Goal: Task Accomplishment & Management: Manage account settings

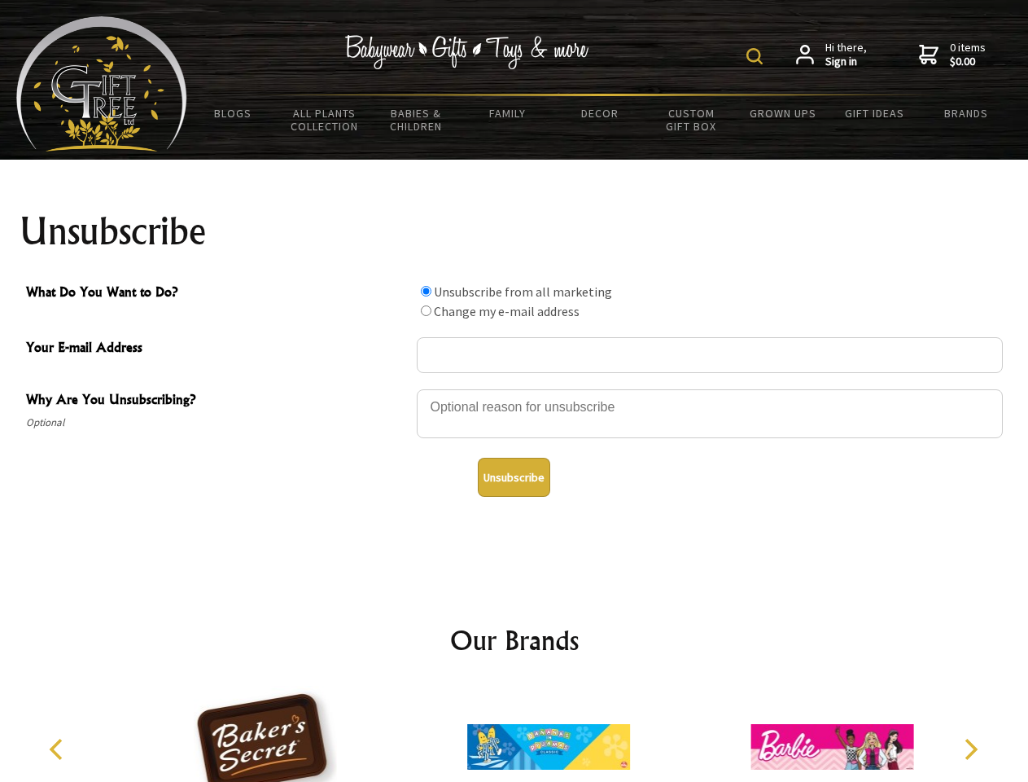
click at [757, 56] on img at bounding box center [755, 56] width 16 height 16
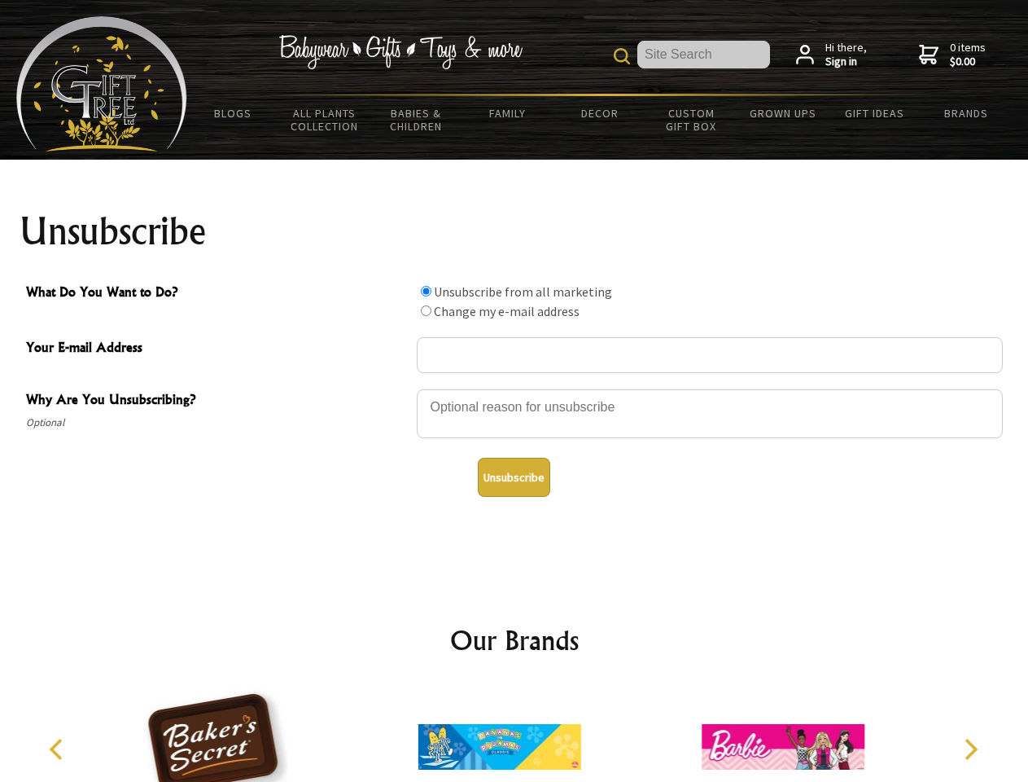
click at [515, 388] on div at bounding box center [710, 416] width 586 height 57
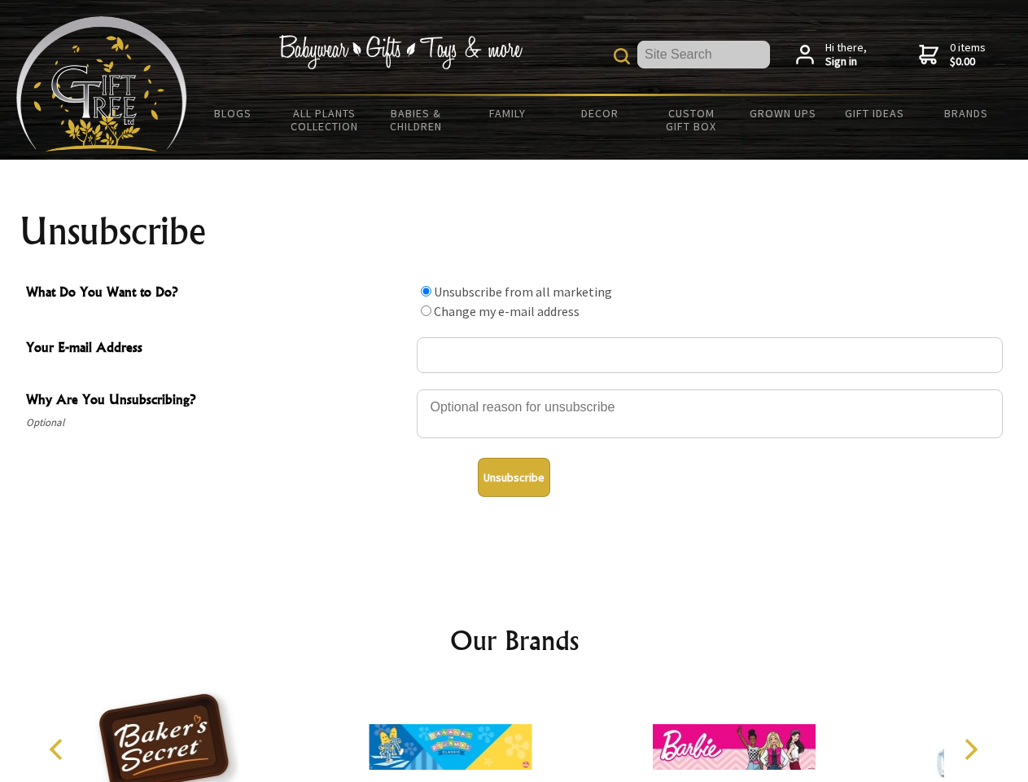
click at [426, 291] on input "What Do You Want to Do?" at bounding box center [426, 291] width 11 height 11
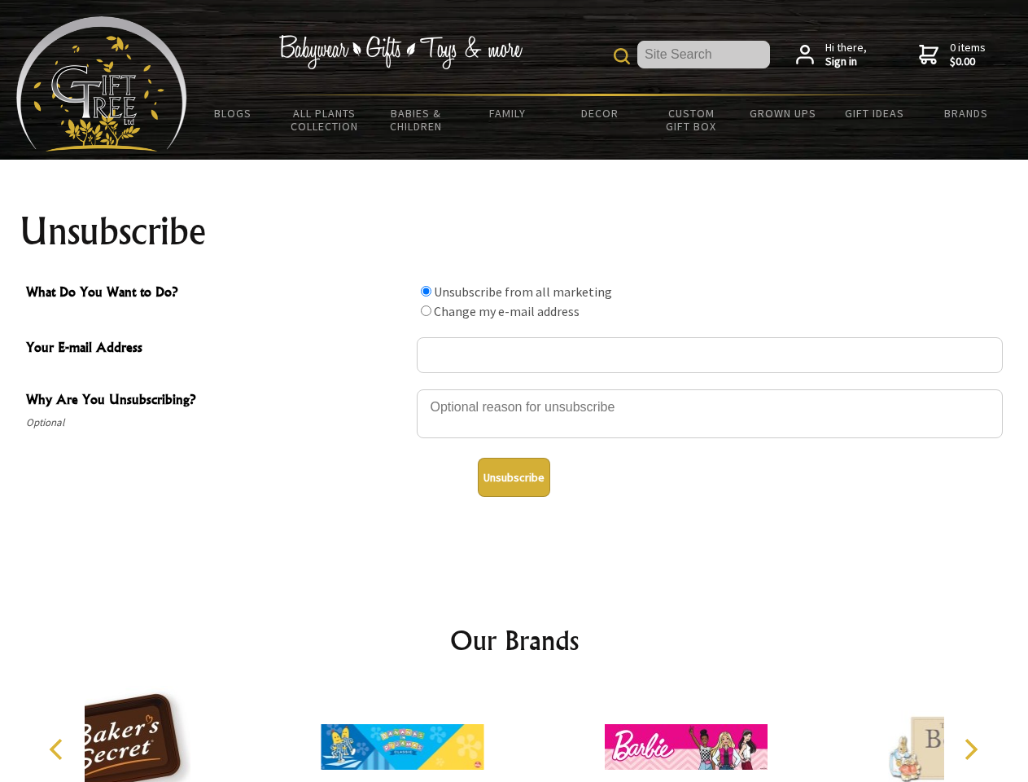
click at [426, 310] on input "What Do You Want to Do?" at bounding box center [426, 310] width 11 height 11
radio input "true"
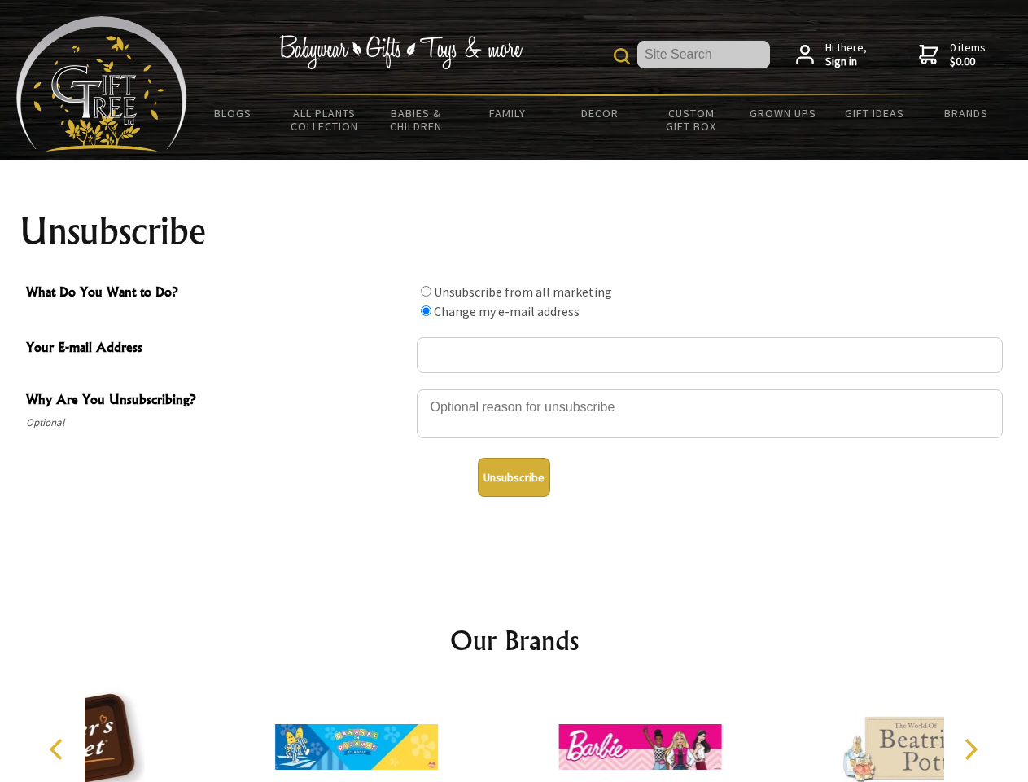
click at [514, 477] on button "Unsubscribe" at bounding box center [514, 477] width 72 height 39
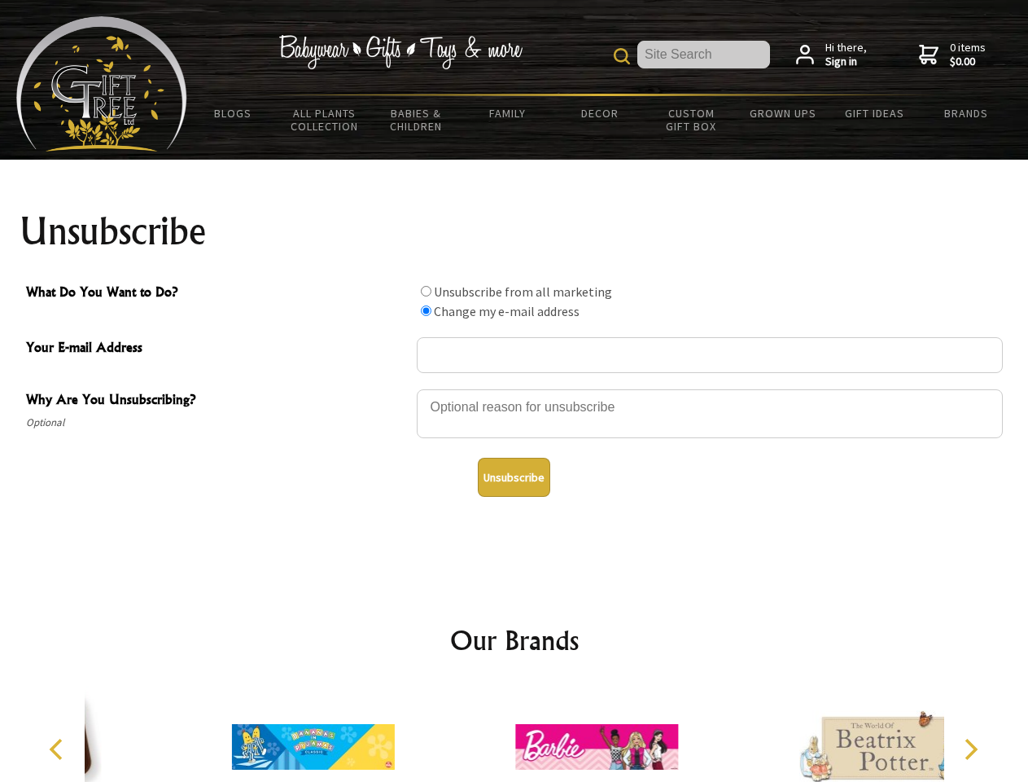
click at [59, 749] on icon "Previous" at bounding box center [57, 749] width 21 height 21
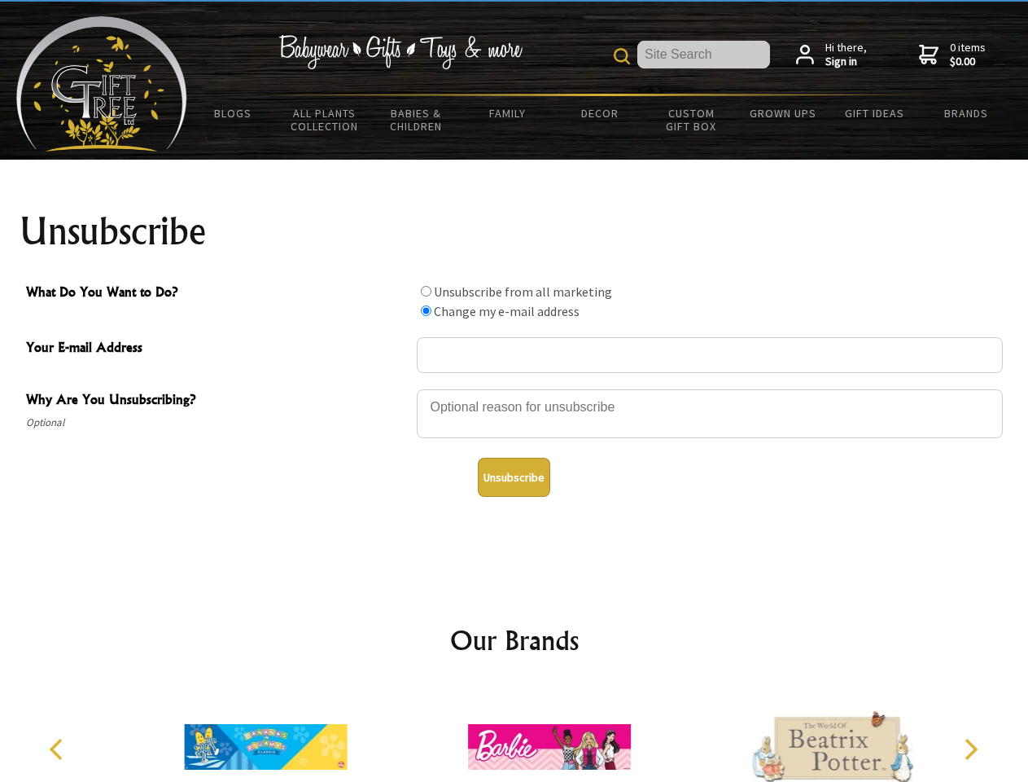
click at [971, 749] on icon "Next" at bounding box center [969, 749] width 21 height 21
